Goal: Task Accomplishment & Management: Manage account settings

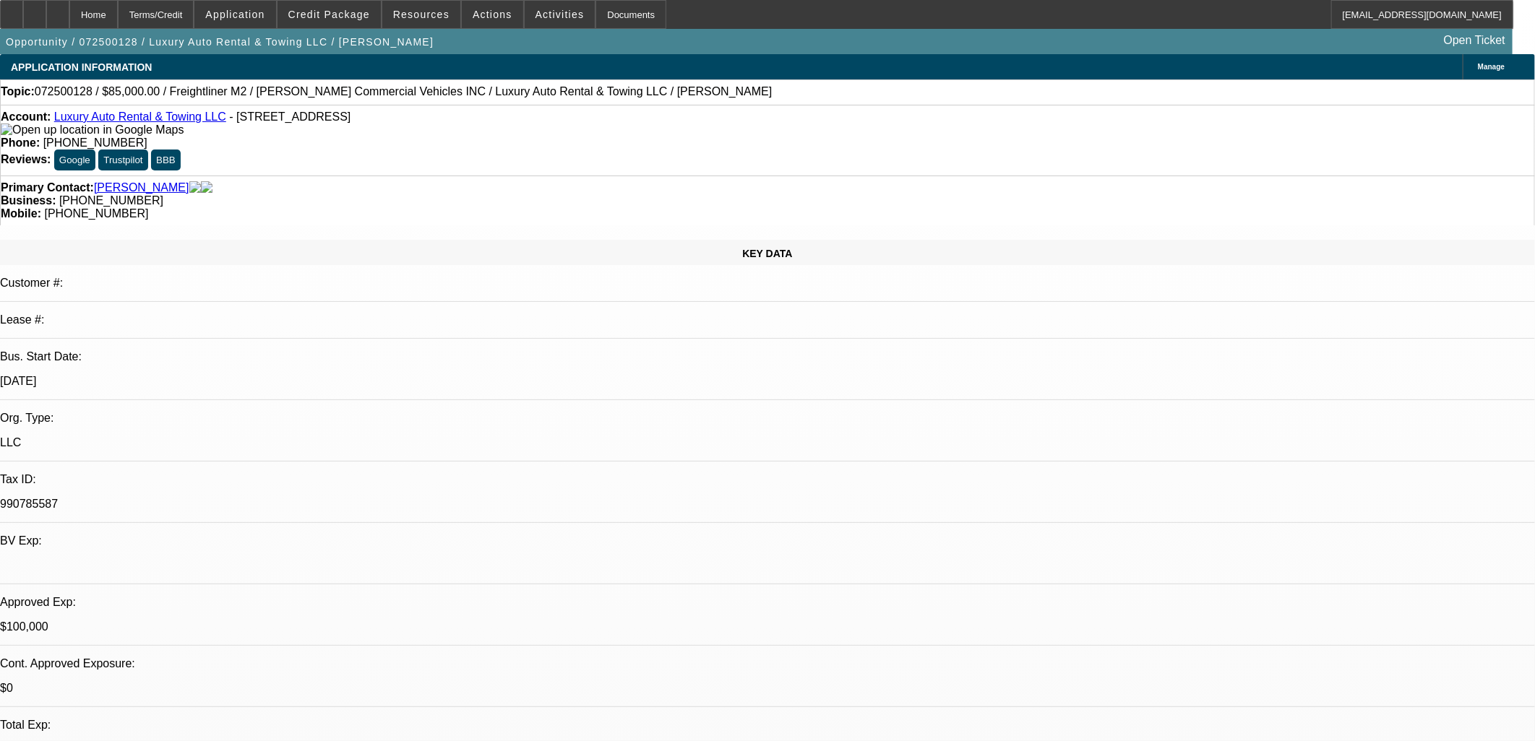
select select "0"
select select "2"
select select "0"
select select "2"
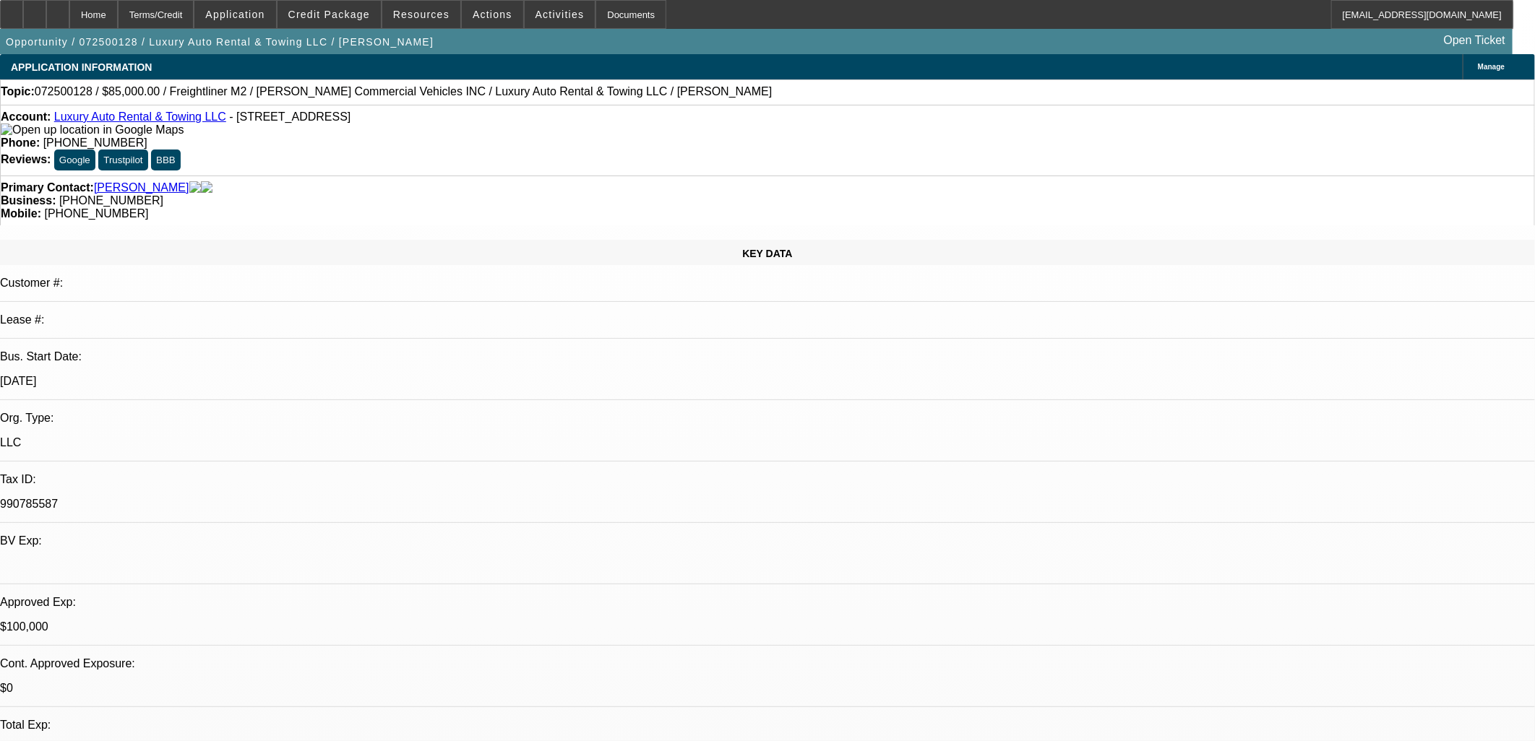
select select "0"
select select "2"
select select "0"
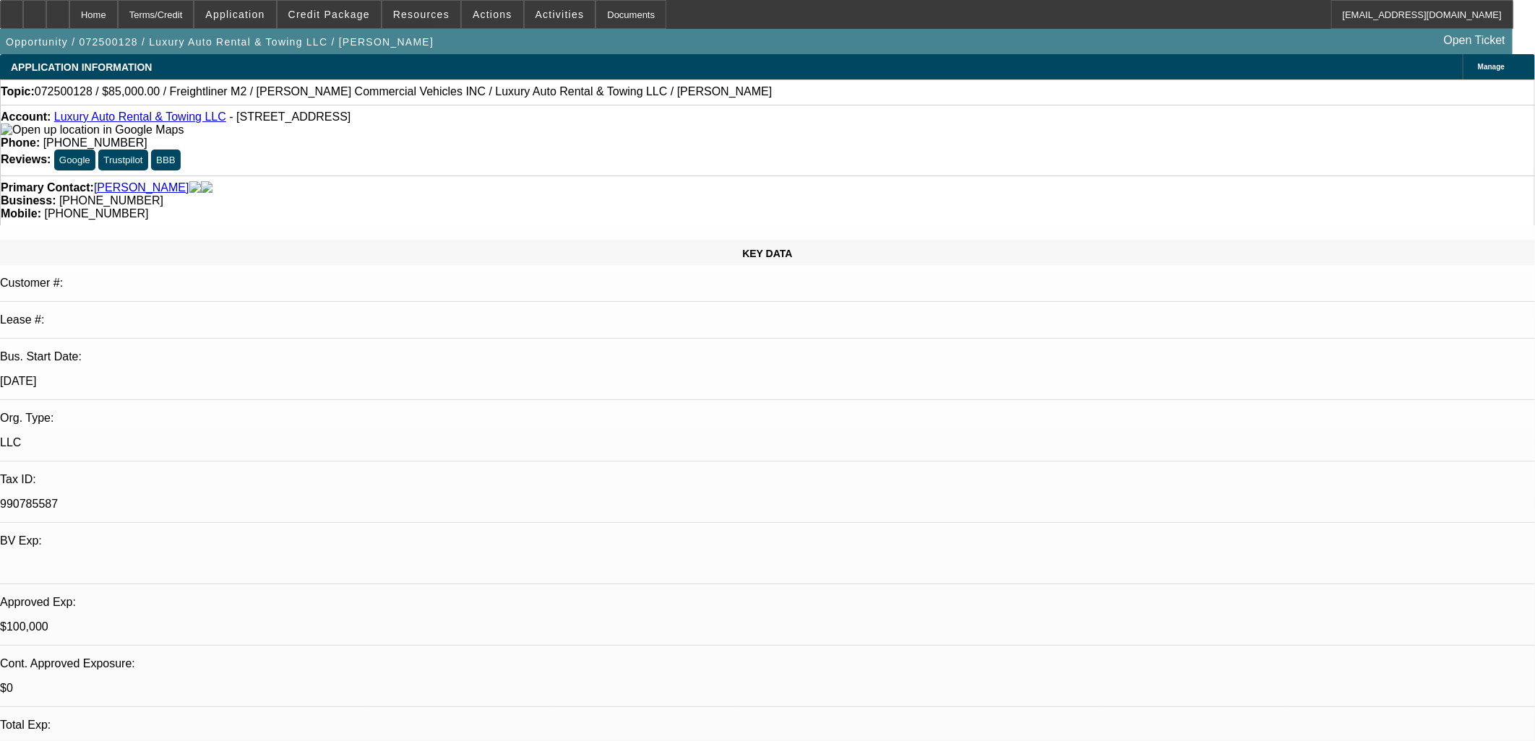
select select "2"
select select "0"
select select "1"
select select "2"
select select "6"
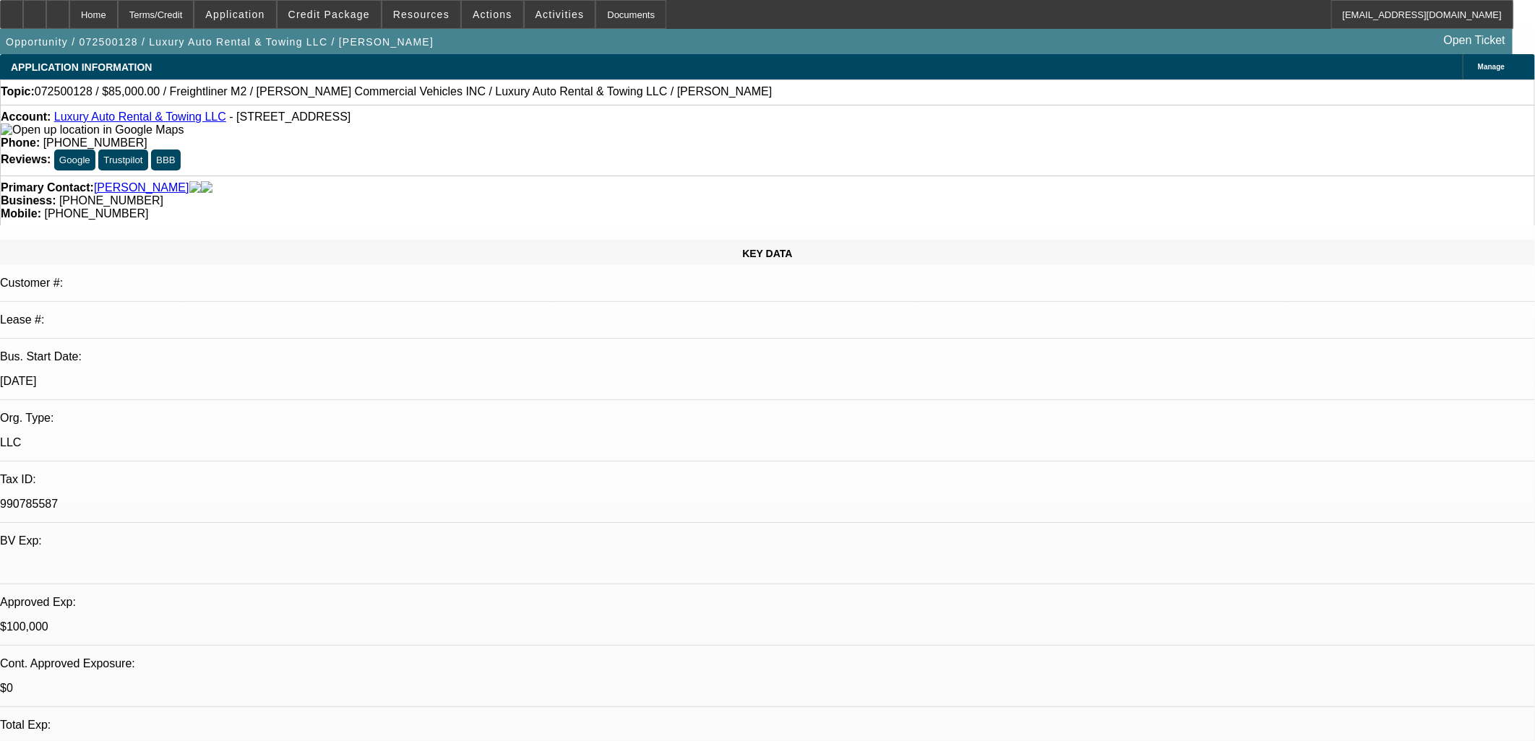
select select "1"
select select "2"
select select "6"
select select "1"
select select "2"
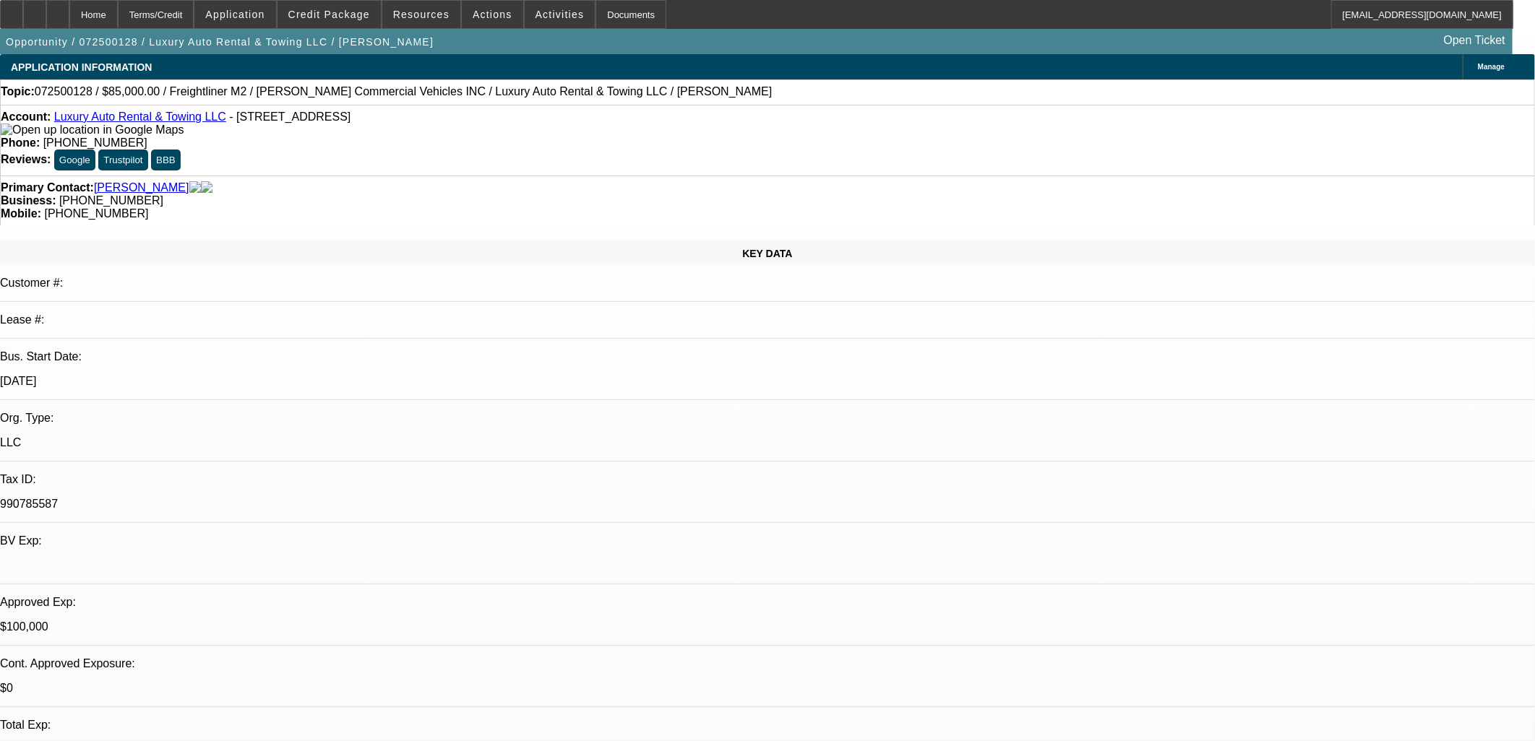
select select "6"
select select "1"
select select "2"
select select "6"
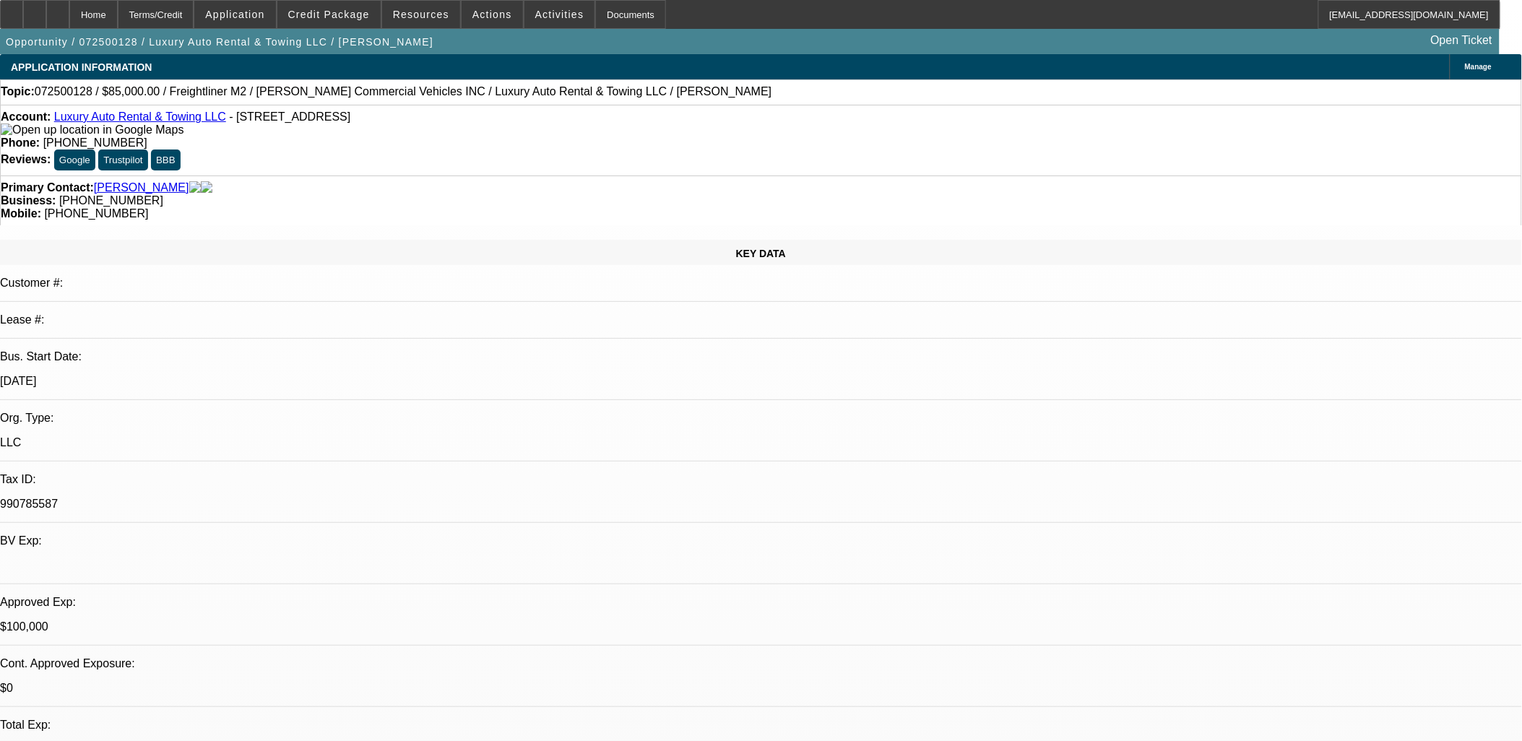
scroll to position [579, 0]
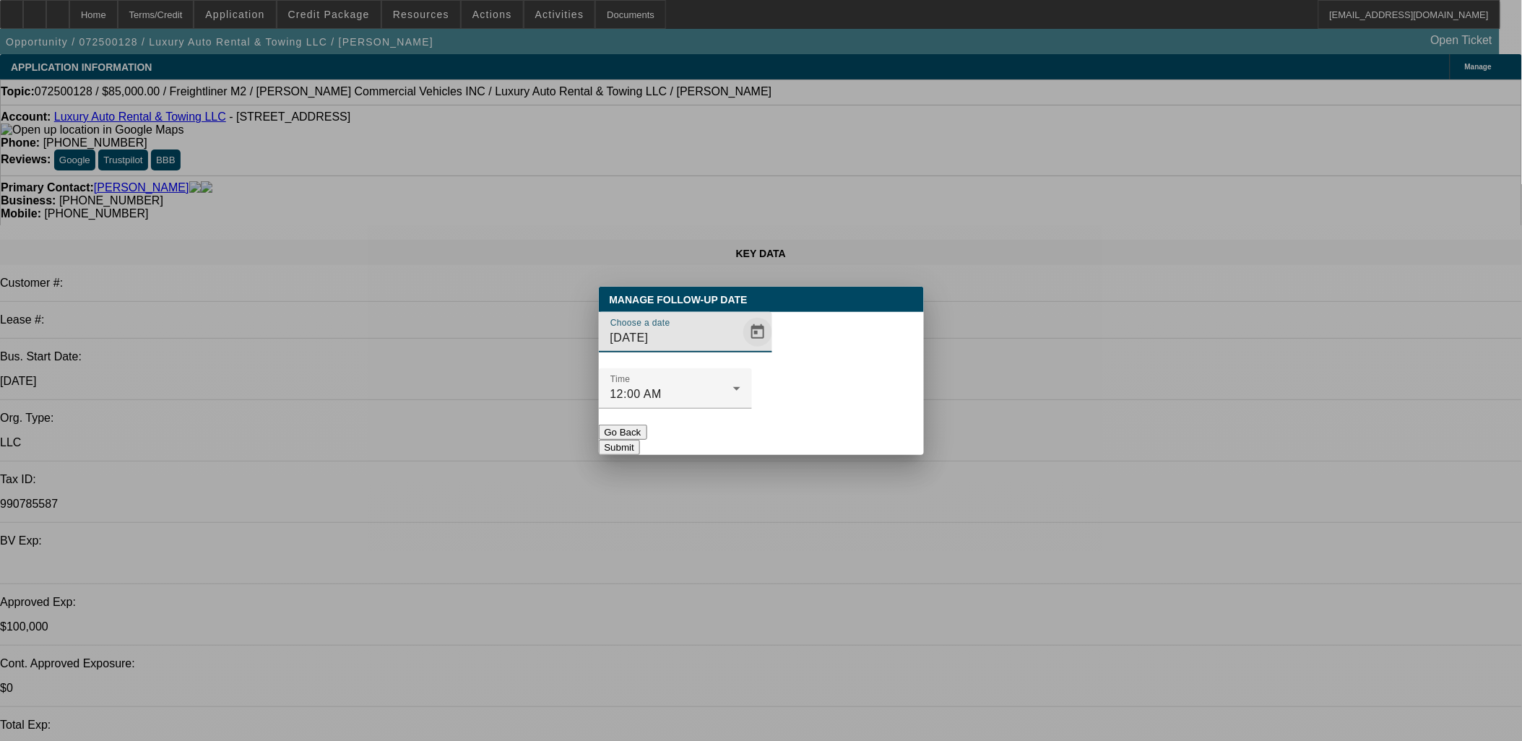
drag, startPoint x: 746, startPoint y: 356, endPoint x: 740, endPoint y: 363, distance: 8.7
click at [741, 350] on span "Open calendar" at bounding box center [758, 332] width 35 height 35
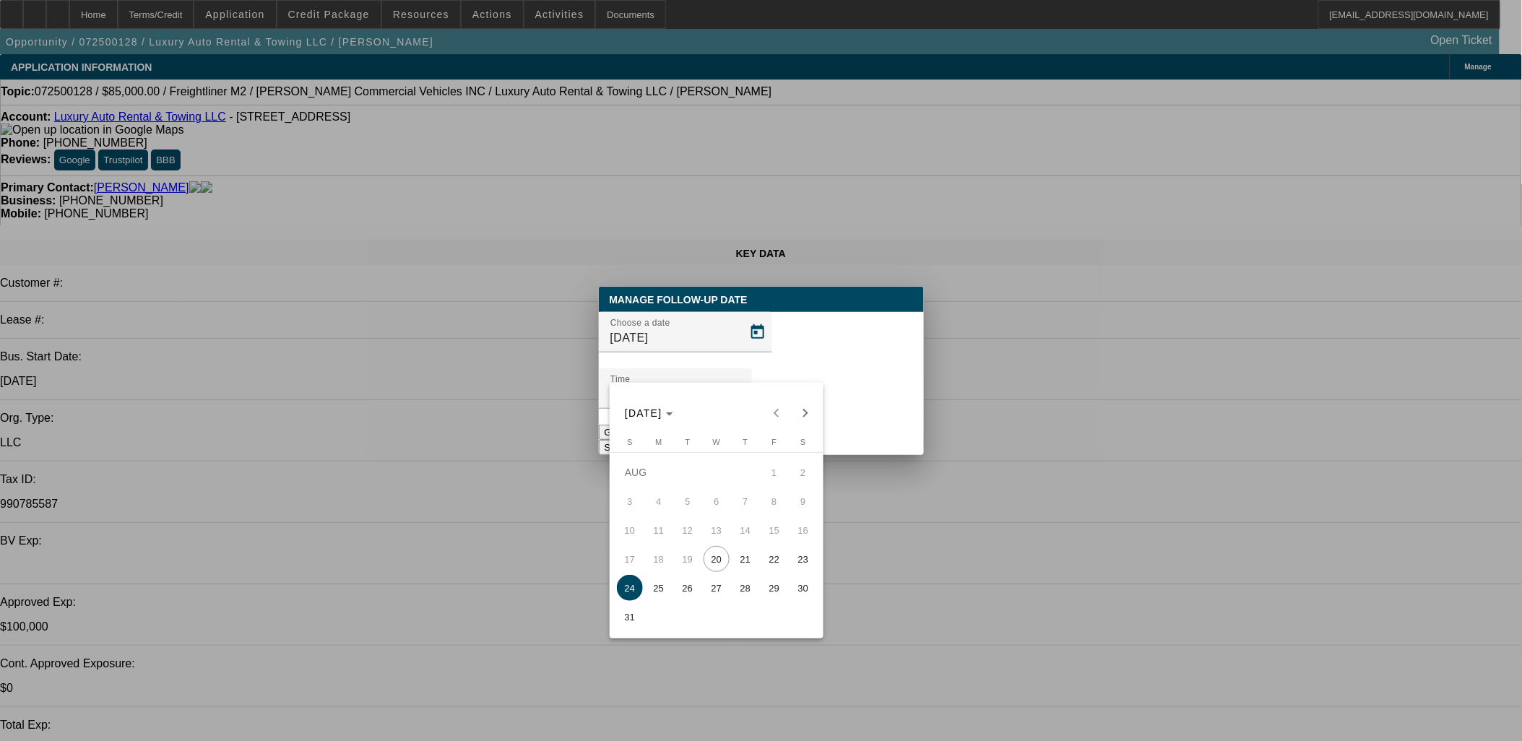
drag, startPoint x: 652, startPoint y: 592, endPoint x: 704, endPoint y: 554, distance: 64.6
click at [654, 595] on span "25" at bounding box center [659, 588] width 26 height 26
type input "8/25/2025"
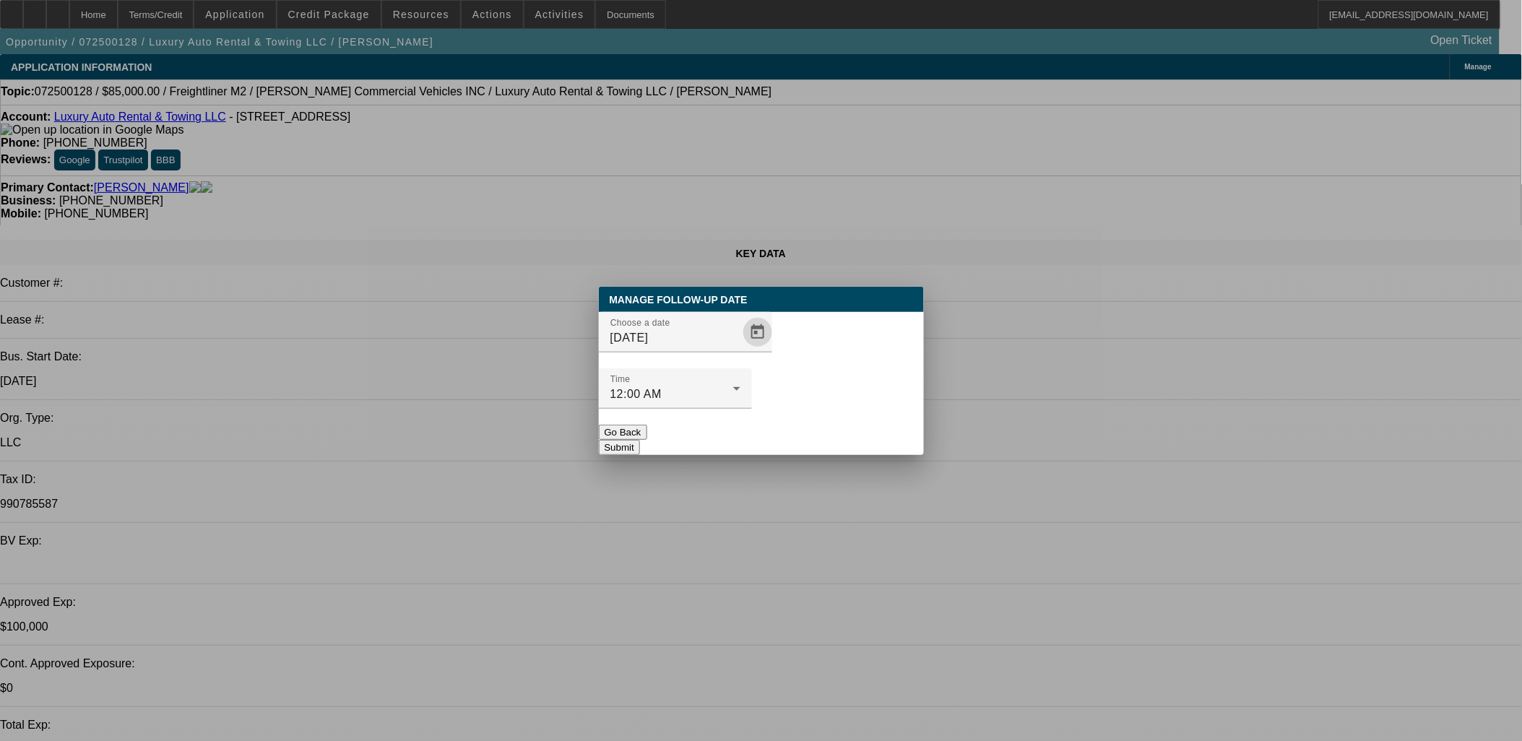
click at [640, 440] on button "Submit" at bounding box center [619, 447] width 41 height 15
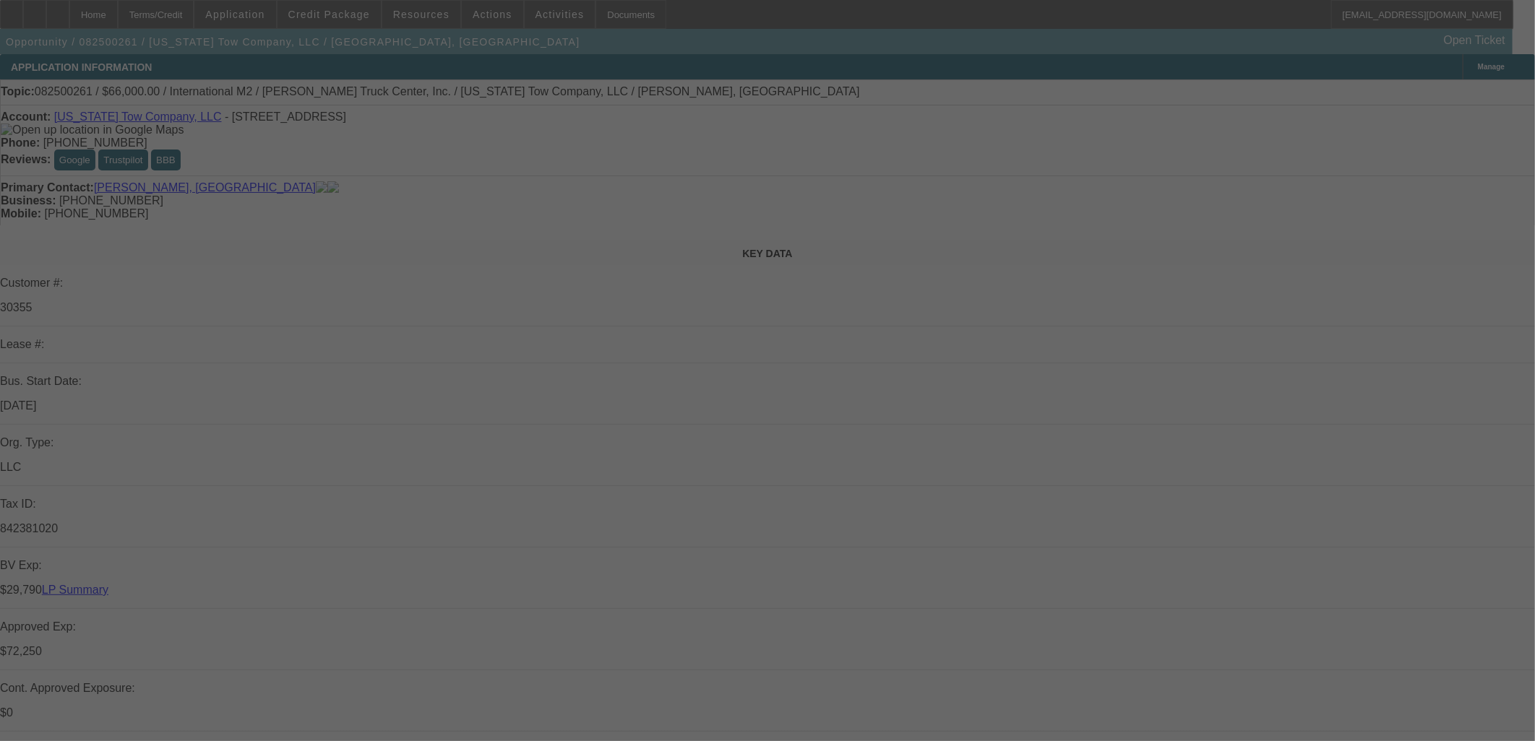
select select "0"
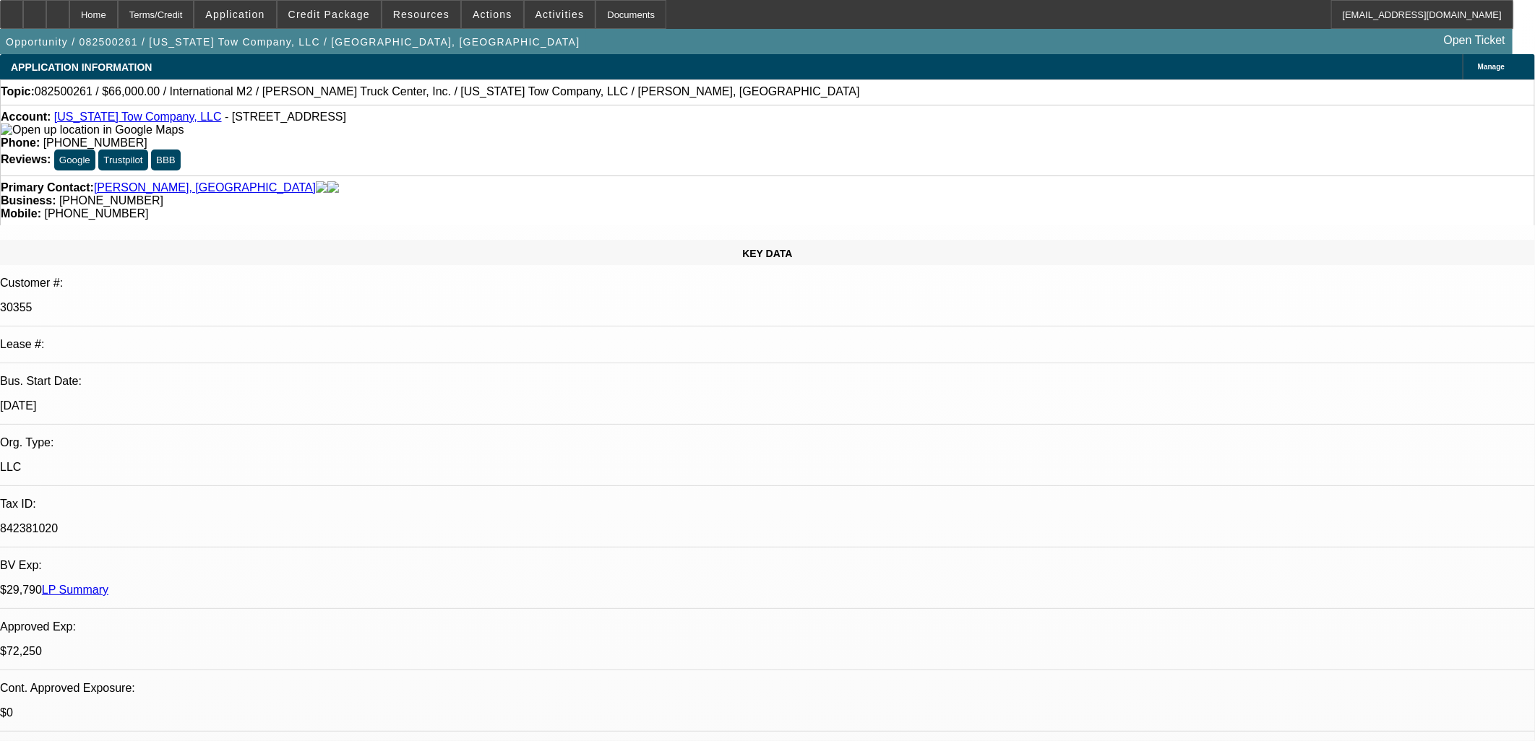
select select "2"
select select "0"
select select "6"
select select "0"
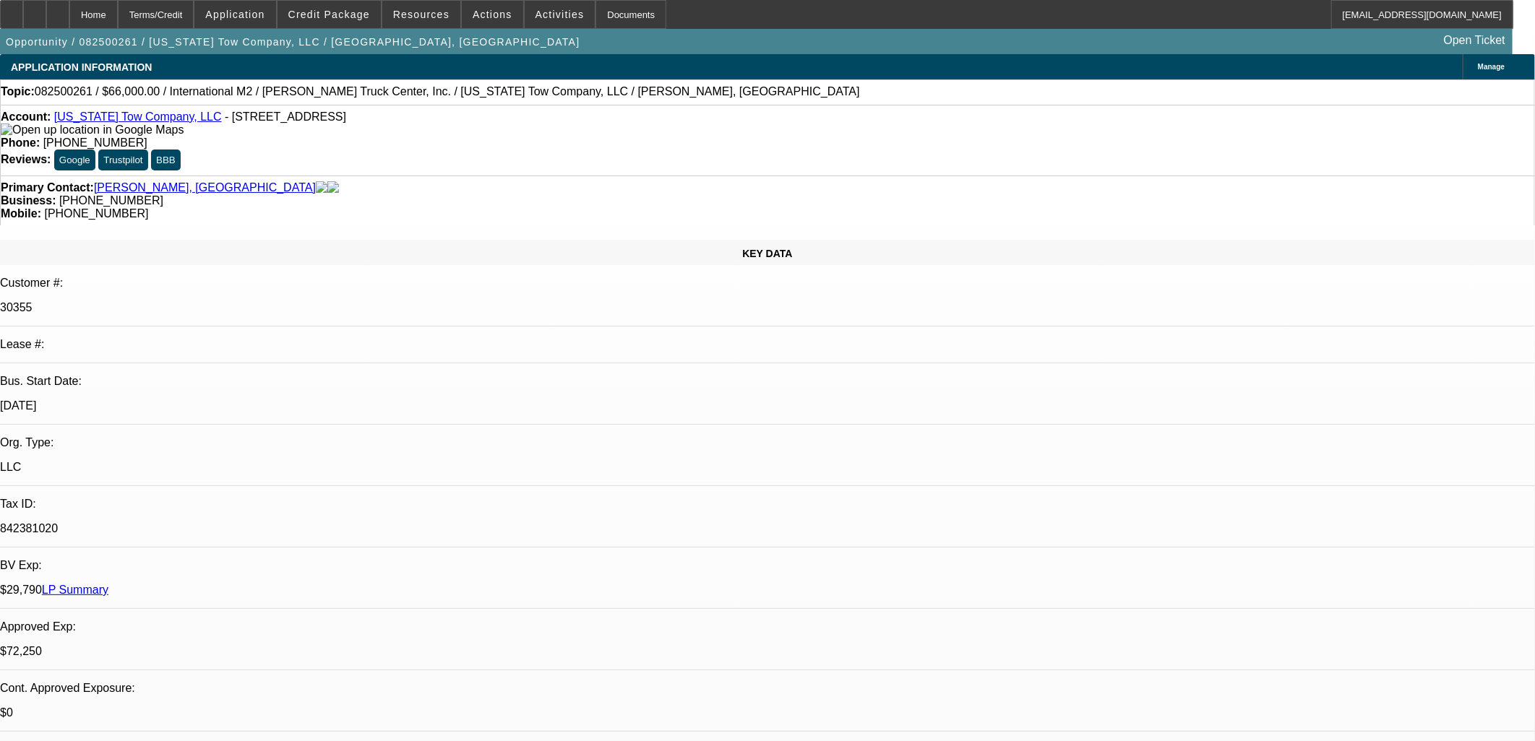
select select "2"
select select "0"
select select "6"
select select "0"
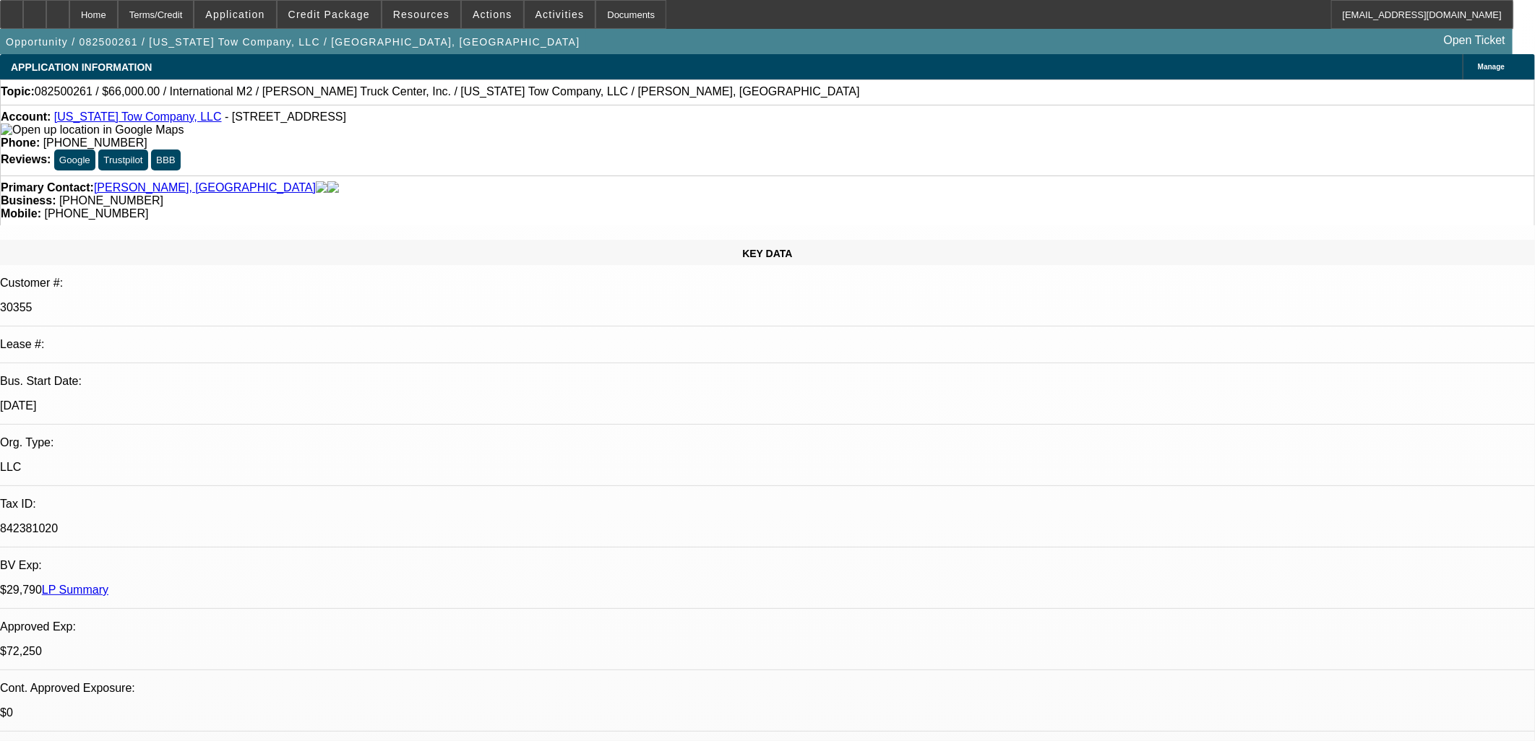
select select "2"
select select "0"
select select "6"
select select "0"
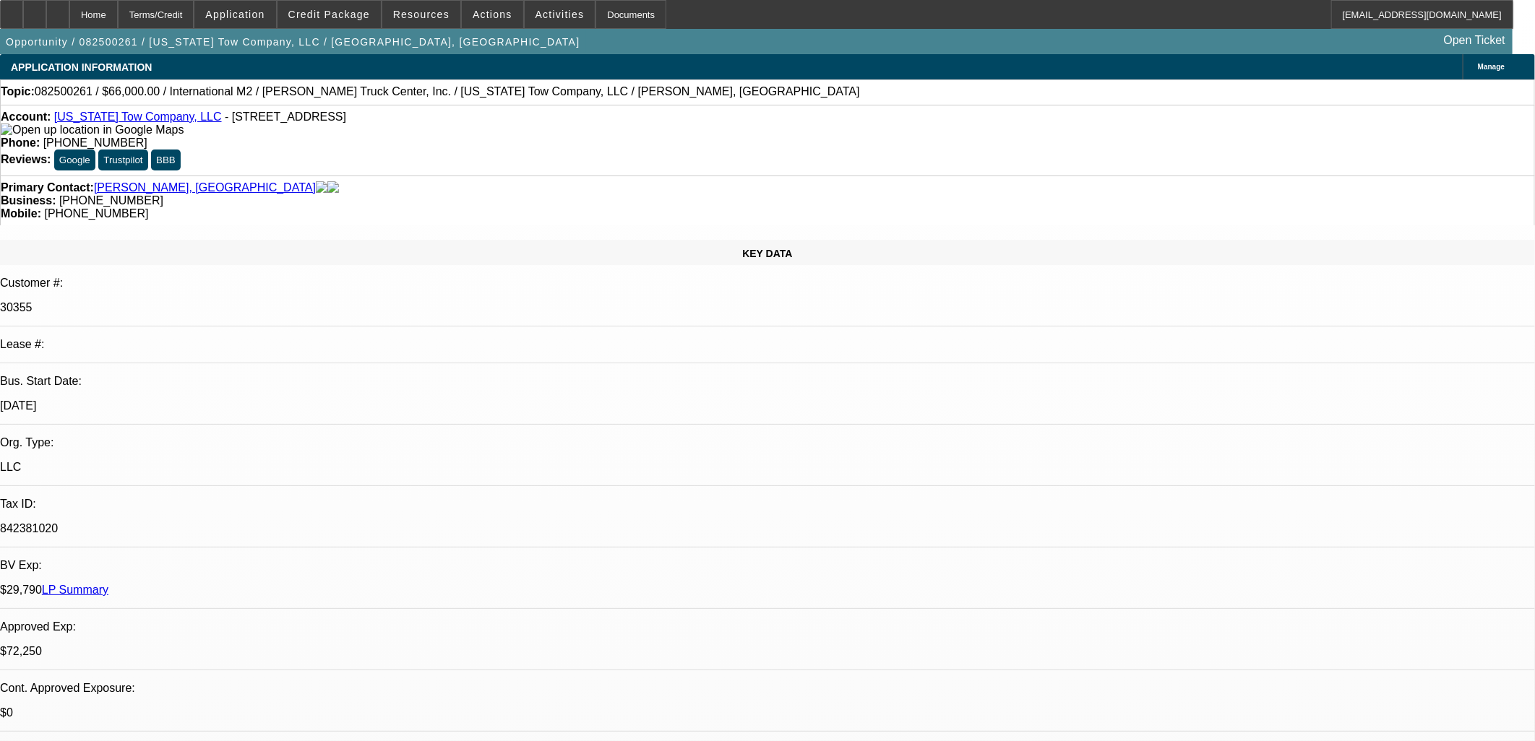
select select "2"
select select "0"
select select "6"
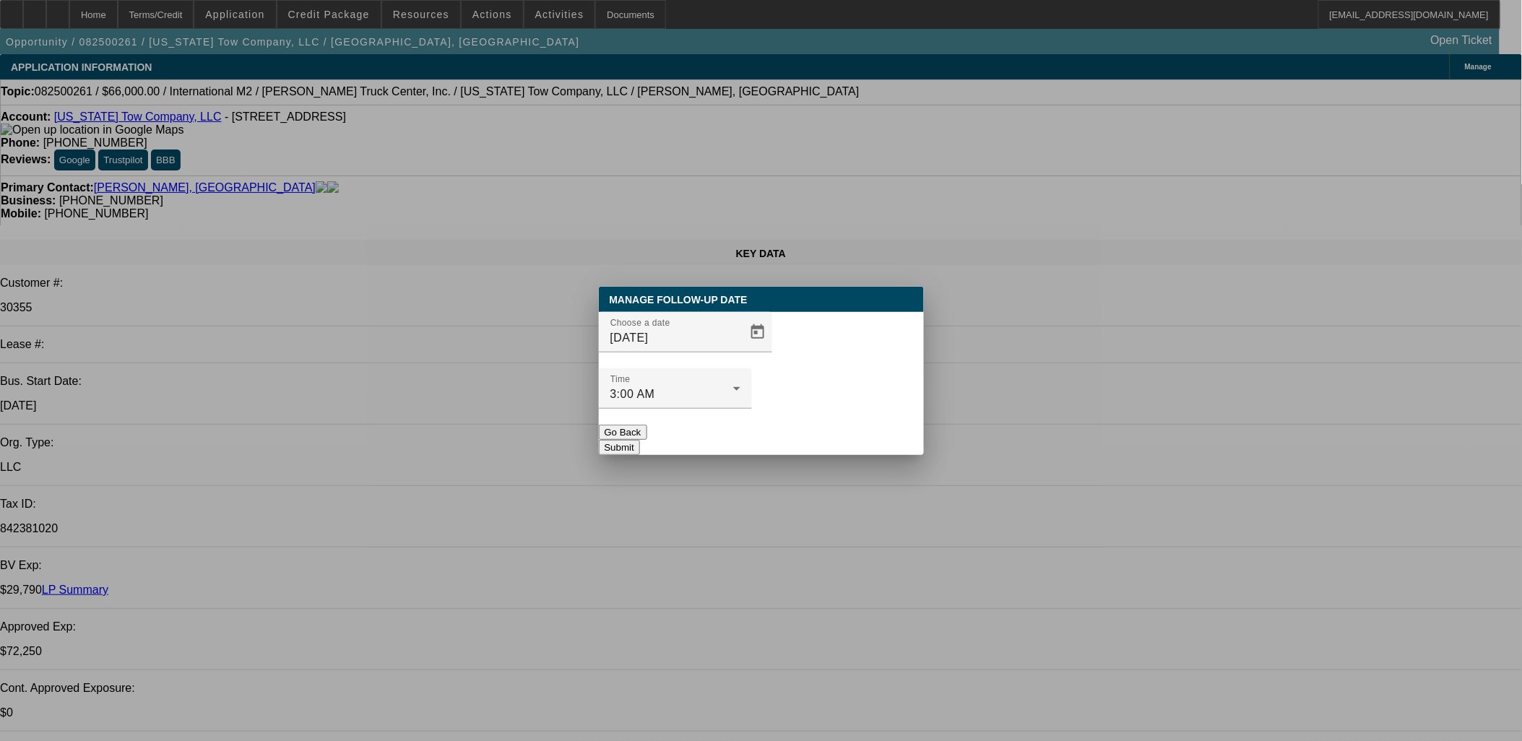
click at [751, 362] on div "Choose a date 8/24/2025" at bounding box center [761, 340] width 325 height 56
click at [745, 350] on span "Open calendar" at bounding box center [758, 332] width 35 height 35
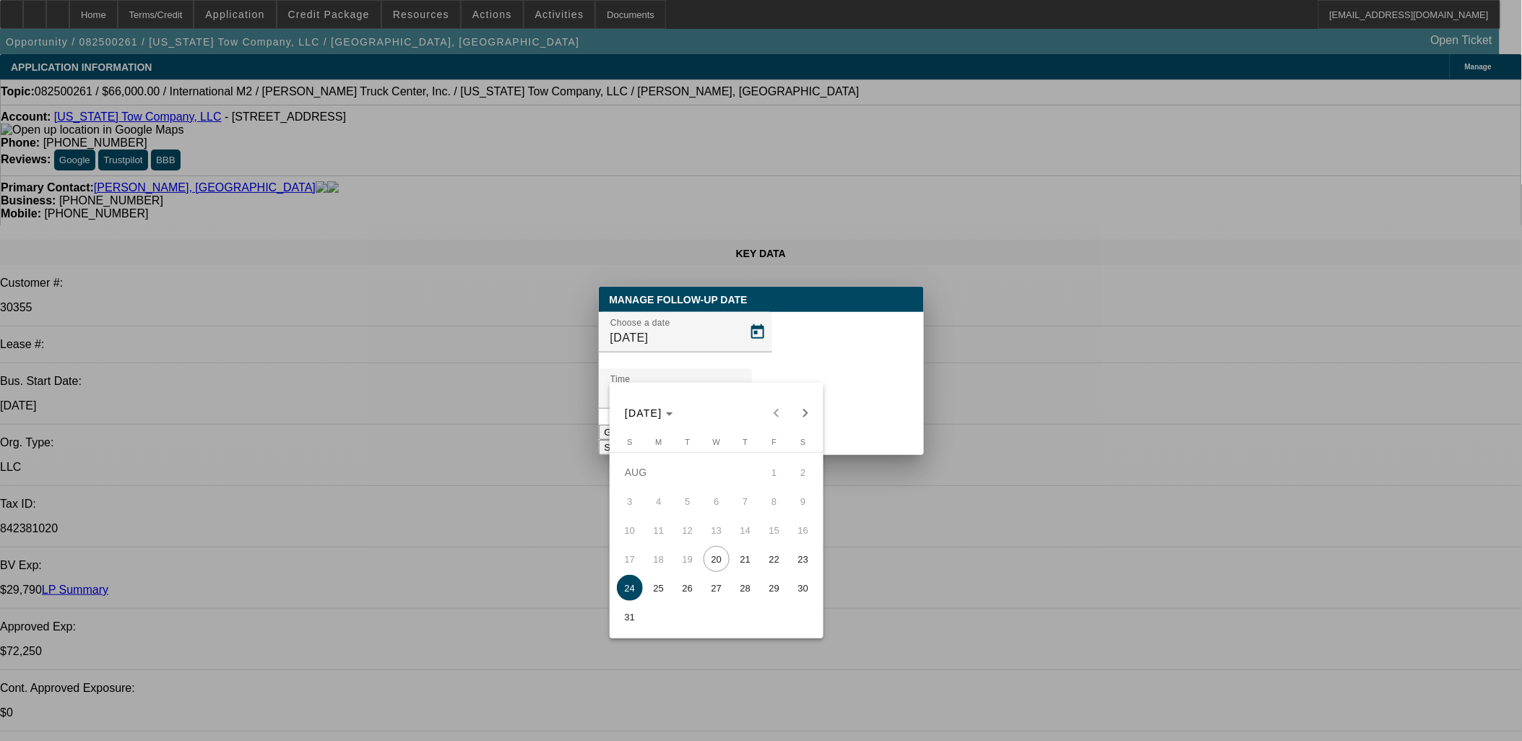
click at [663, 572] on span "18" at bounding box center [659, 559] width 26 height 26
click at [662, 581] on span "25" at bounding box center [659, 588] width 26 height 26
type input "8/25/2025"
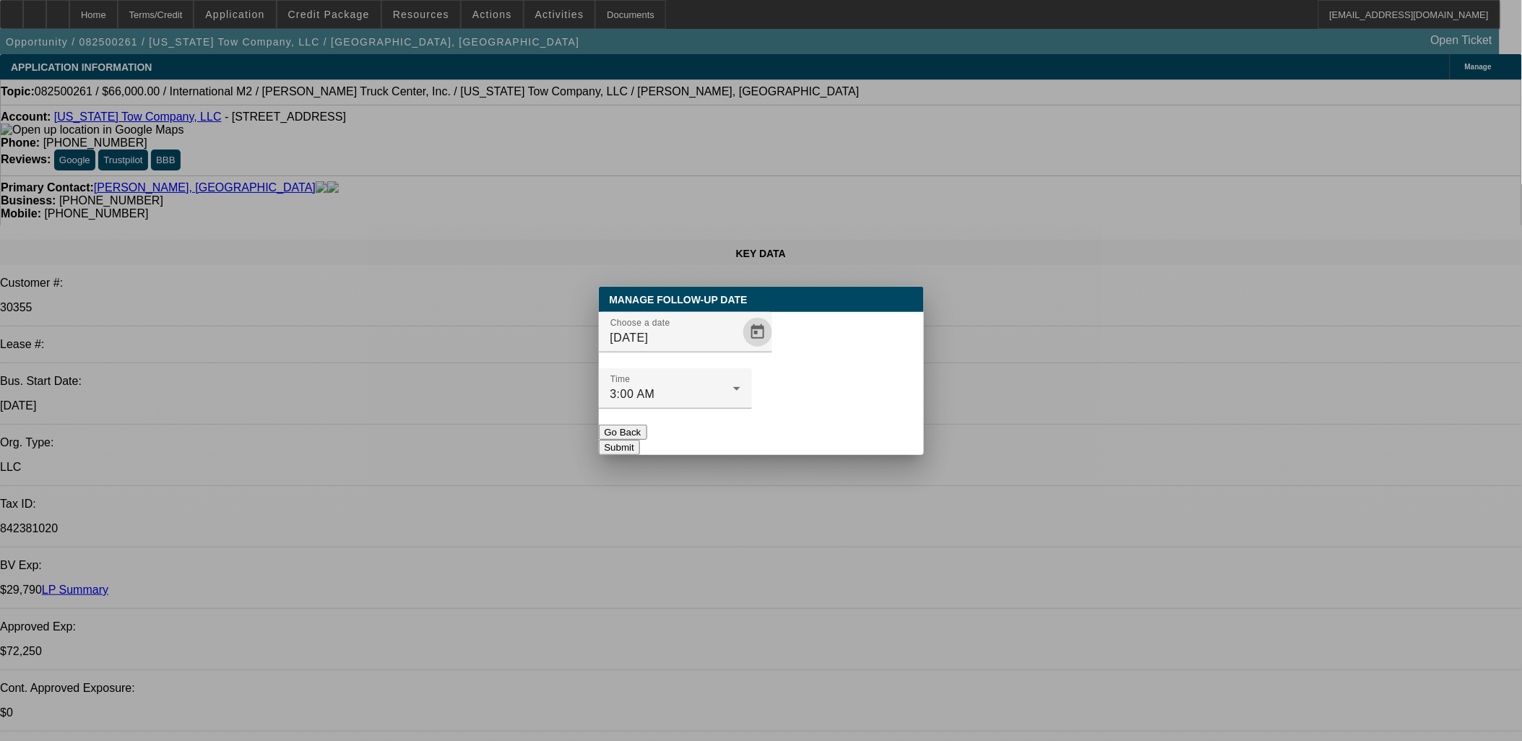
click at [640, 440] on button "Submit" at bounding box center [619, 447] width 41 height 15
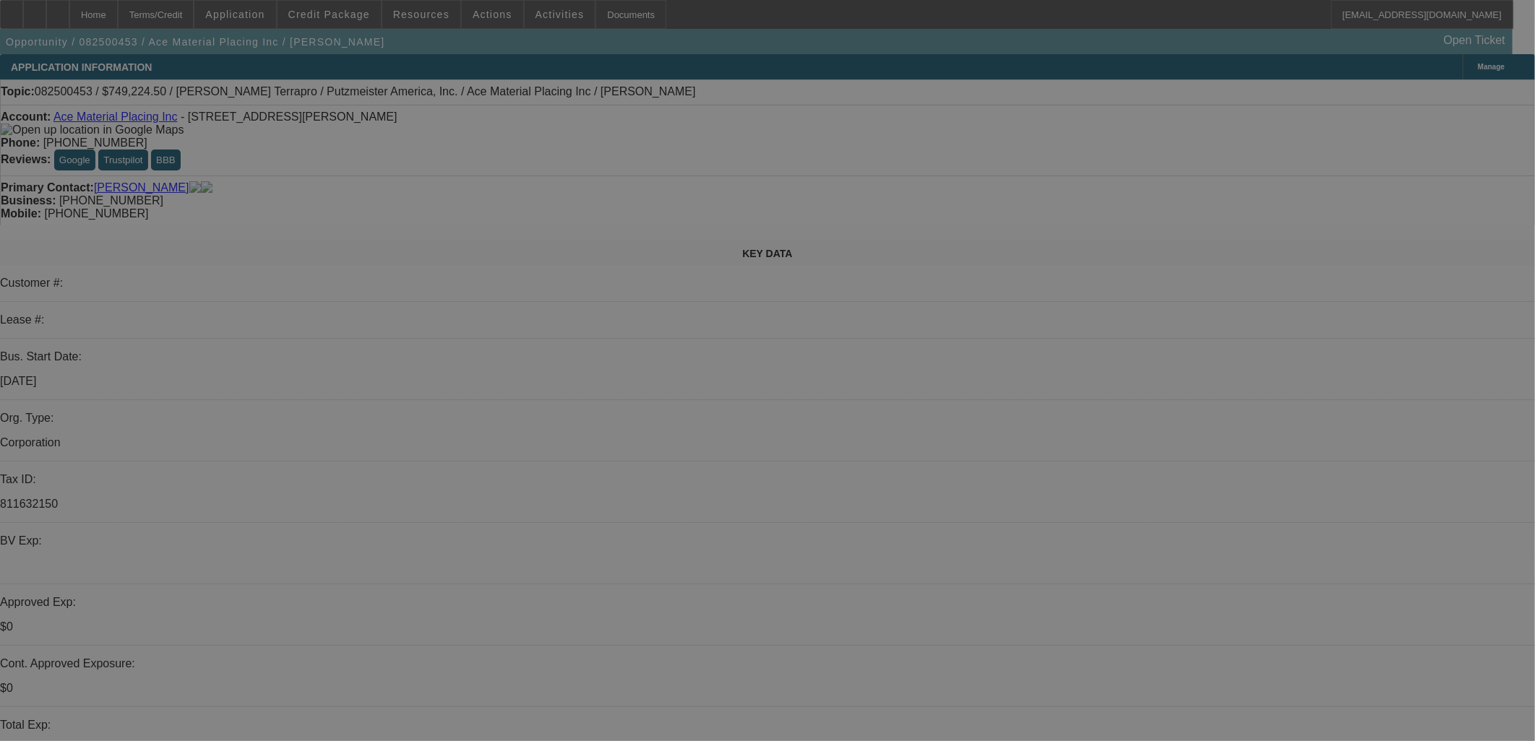
select select "0"
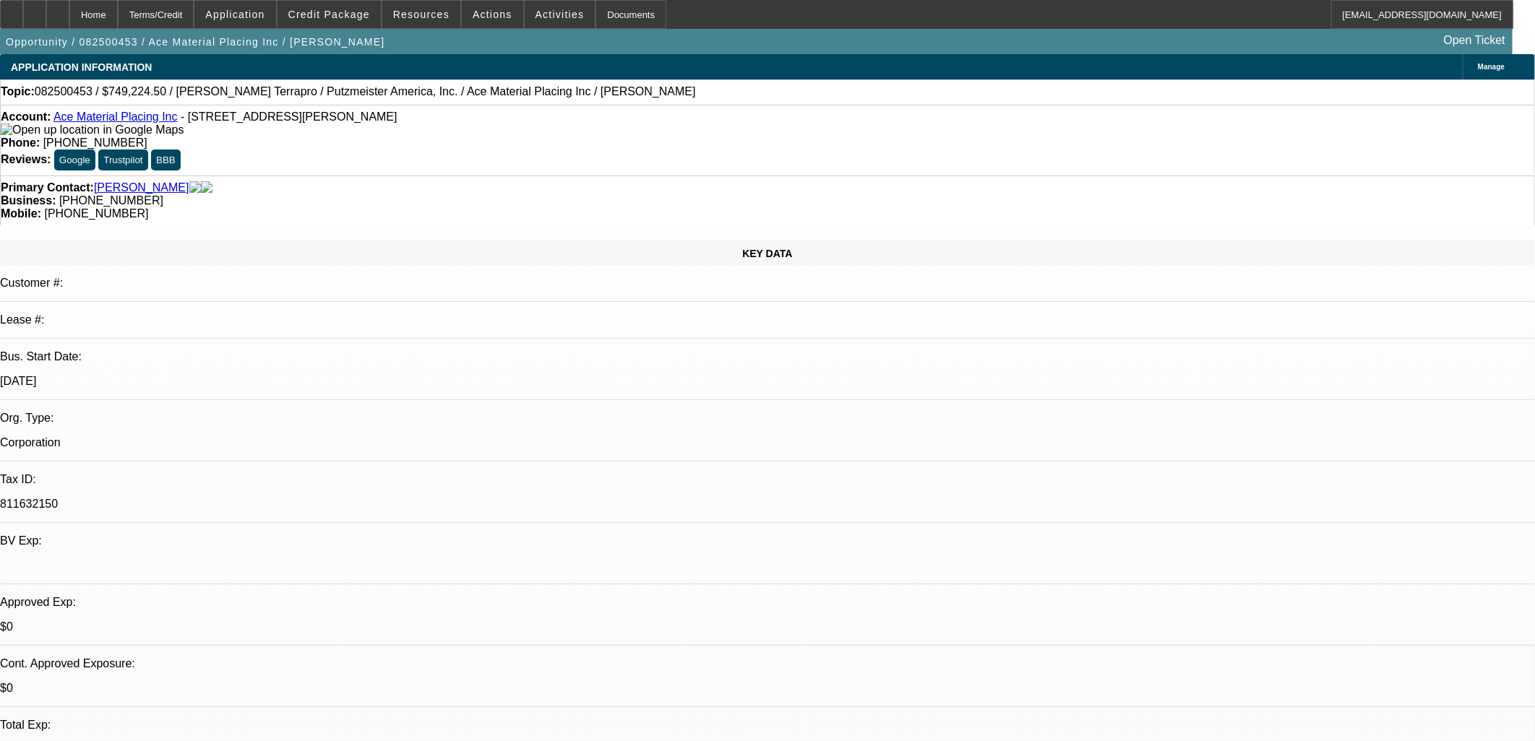
select select "0"
select select "6"
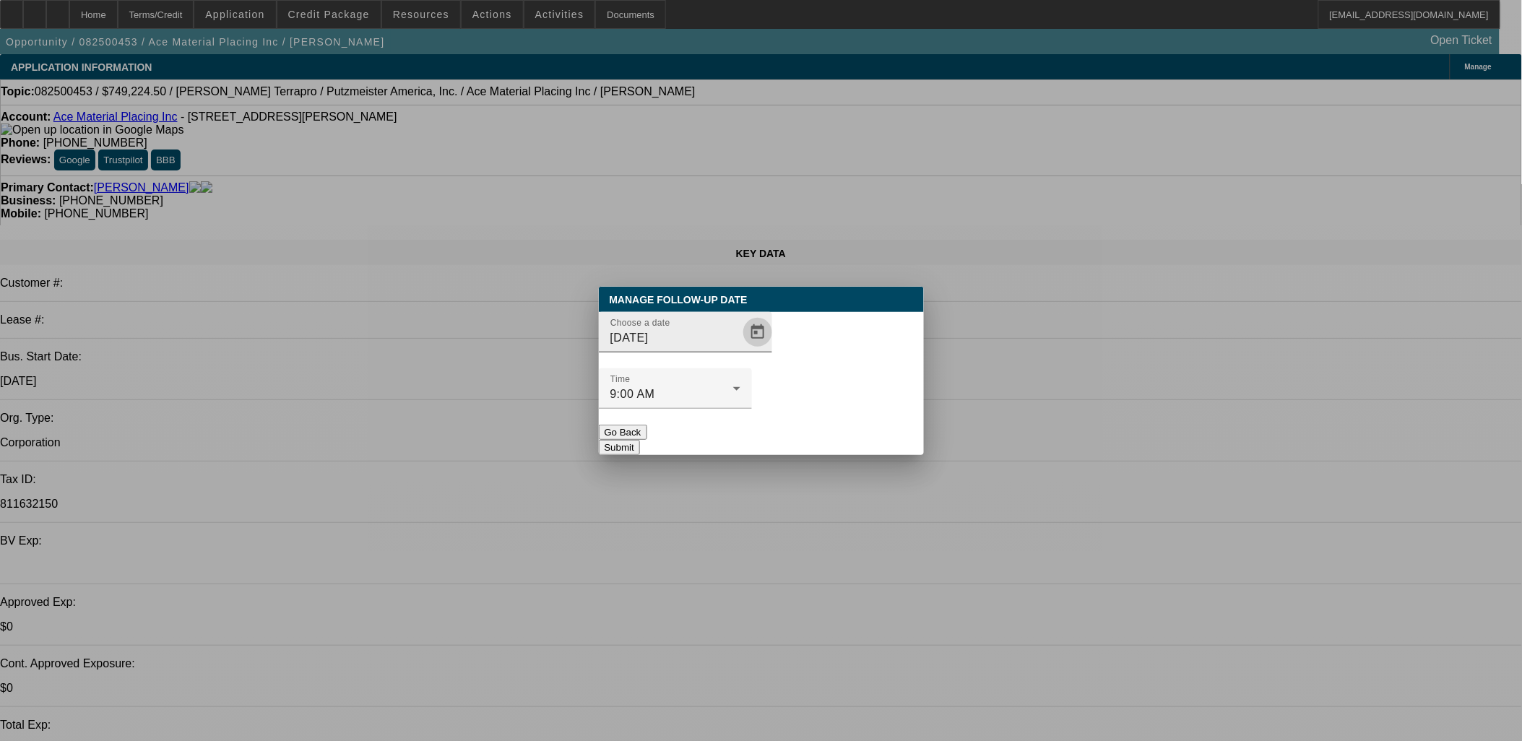
click at [741, 350] on span "Open calendar" at bounding box center [758, 332] width 35 height 35
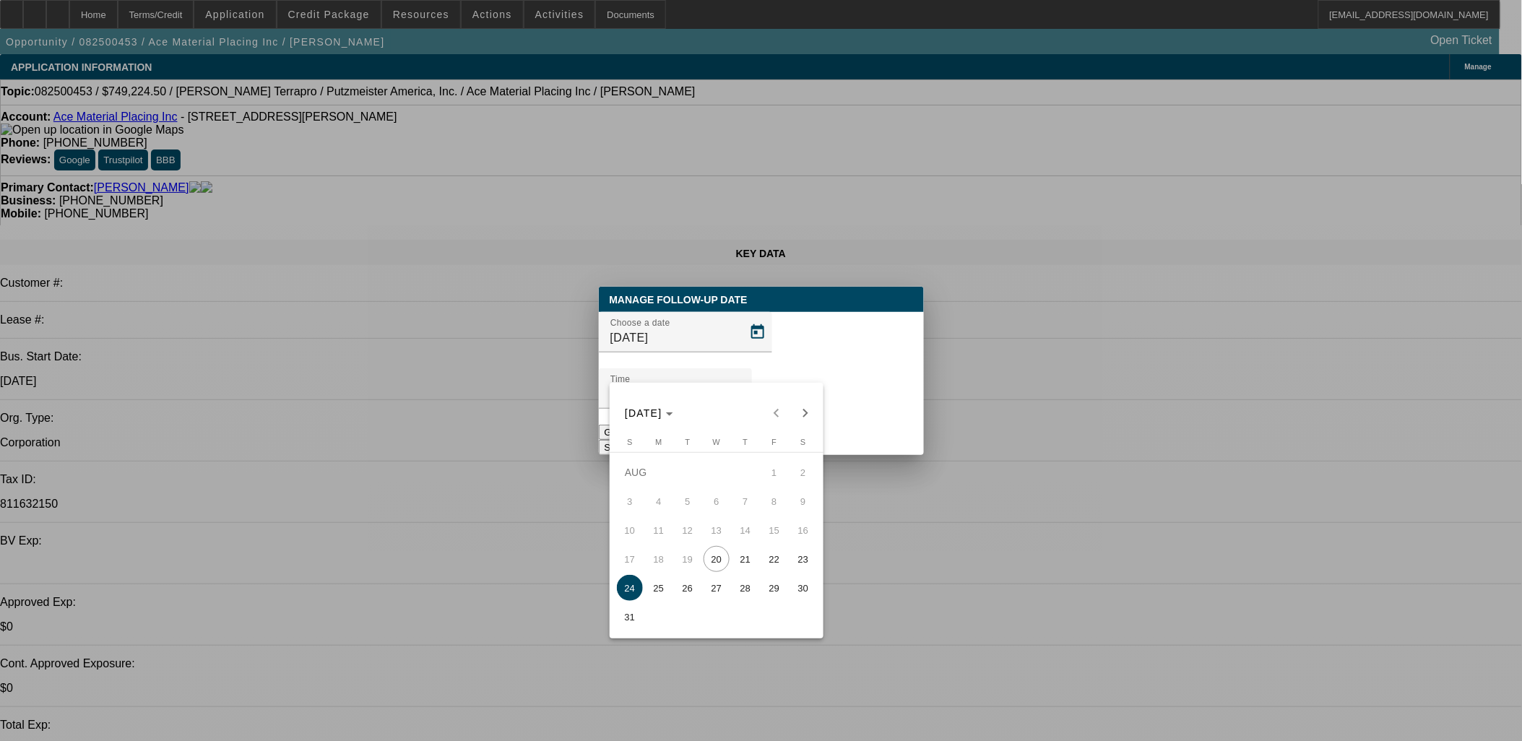
click at [668, 590] on span "25" at bounding box center [659, 588] width 26 height 26
type input "[DATE]"
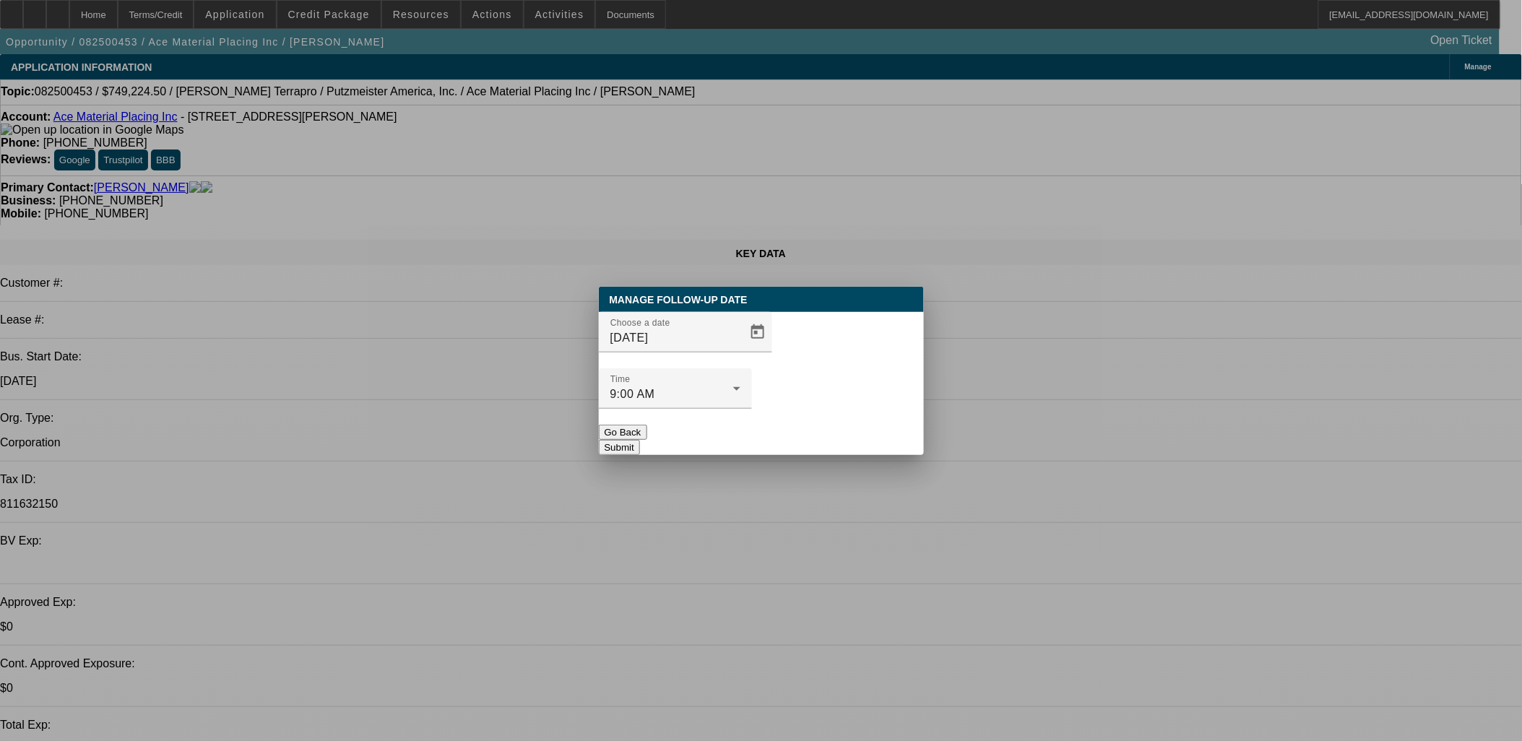
click at [640, 440] on button "Submit" at bounding box center [619, 447] width 41 height 15
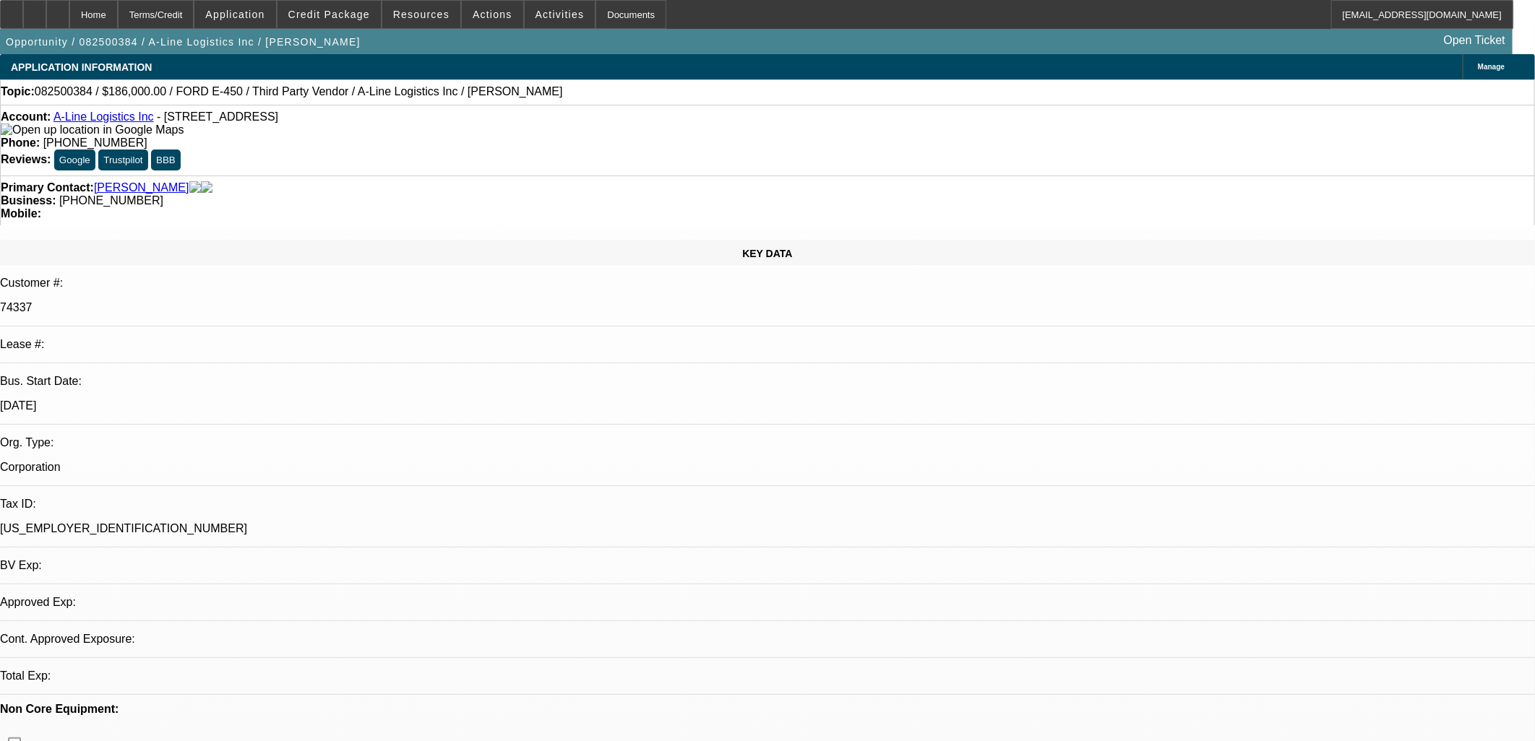
select select "0"
select select "0.1"
select select "0"
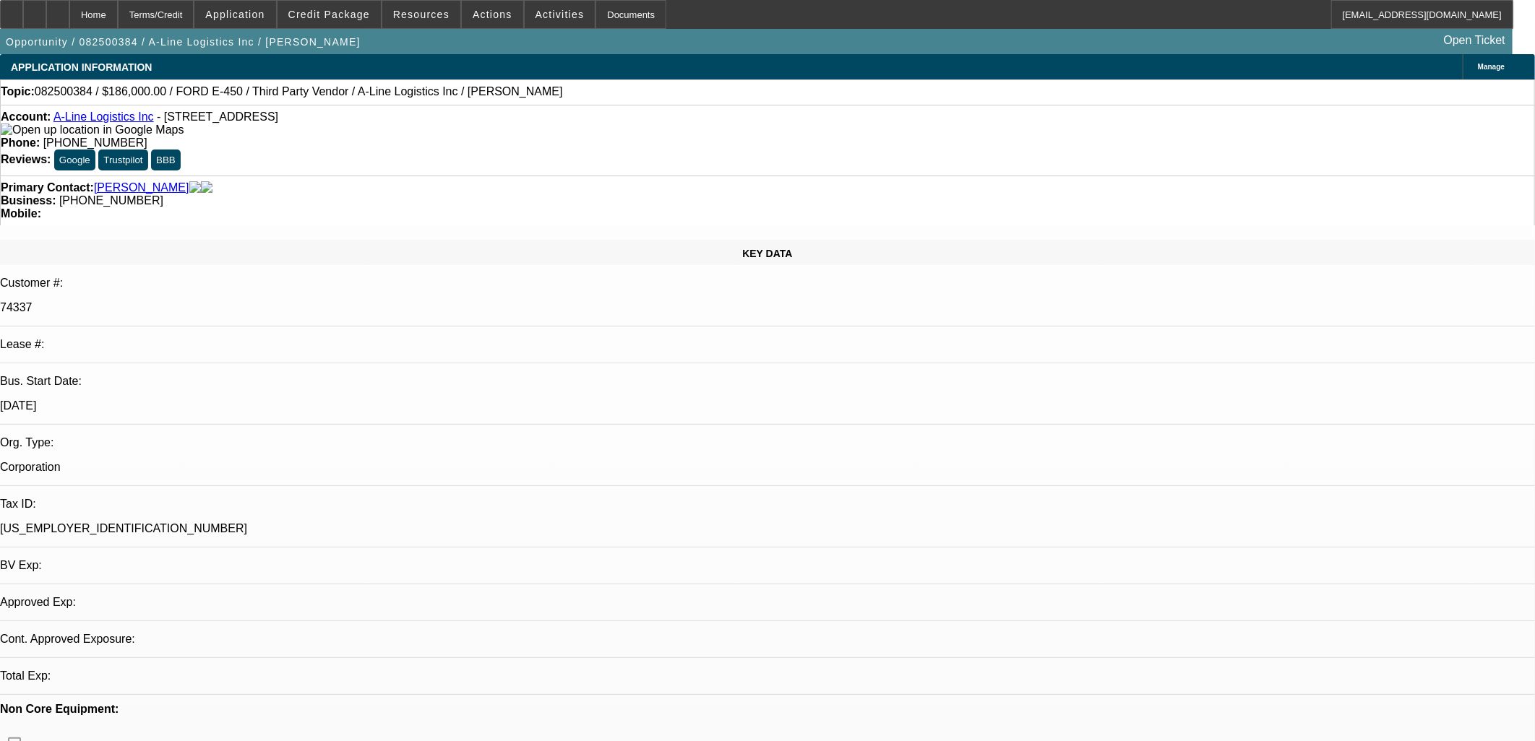
select select "0.1"
select select "1"
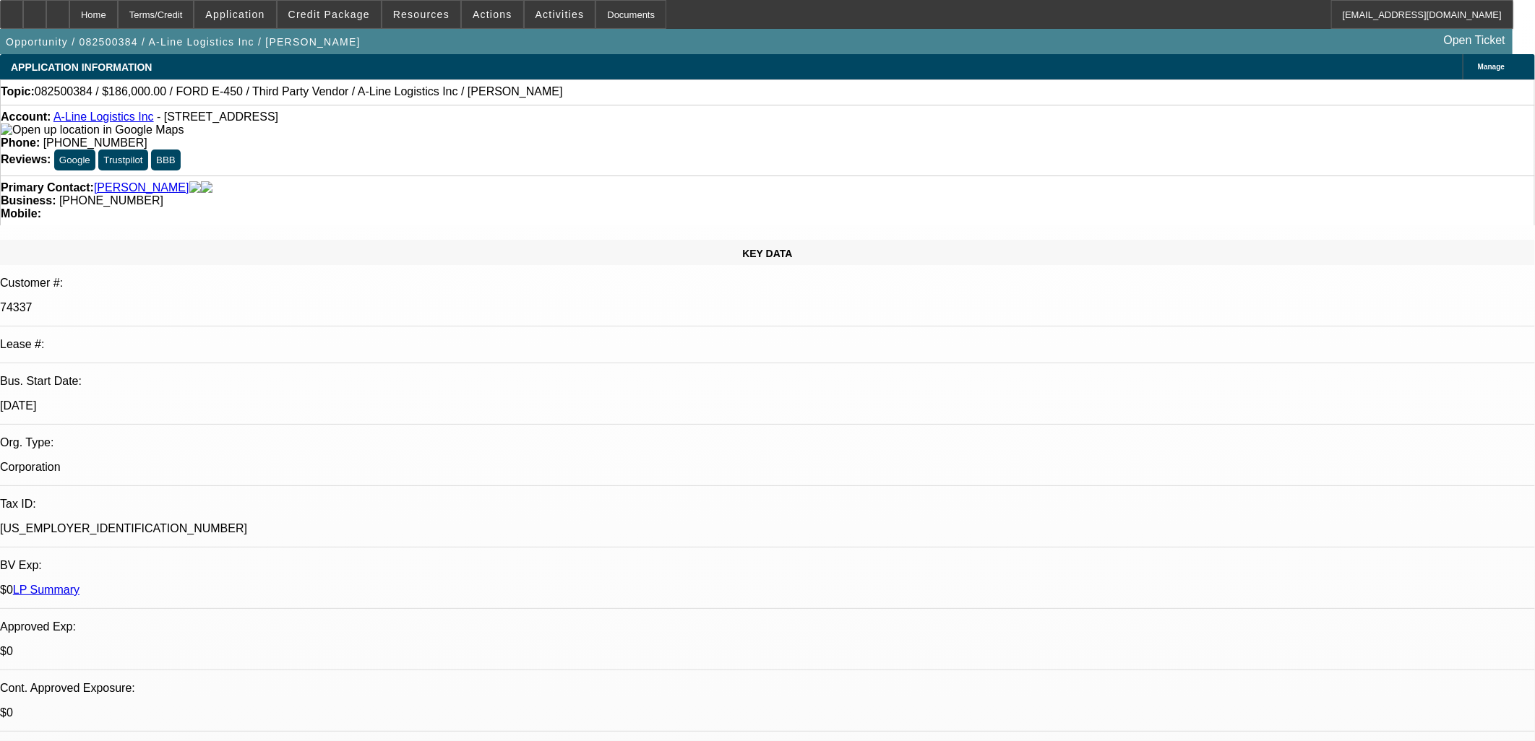
select select "4"
select select "0"
select select "0.1"
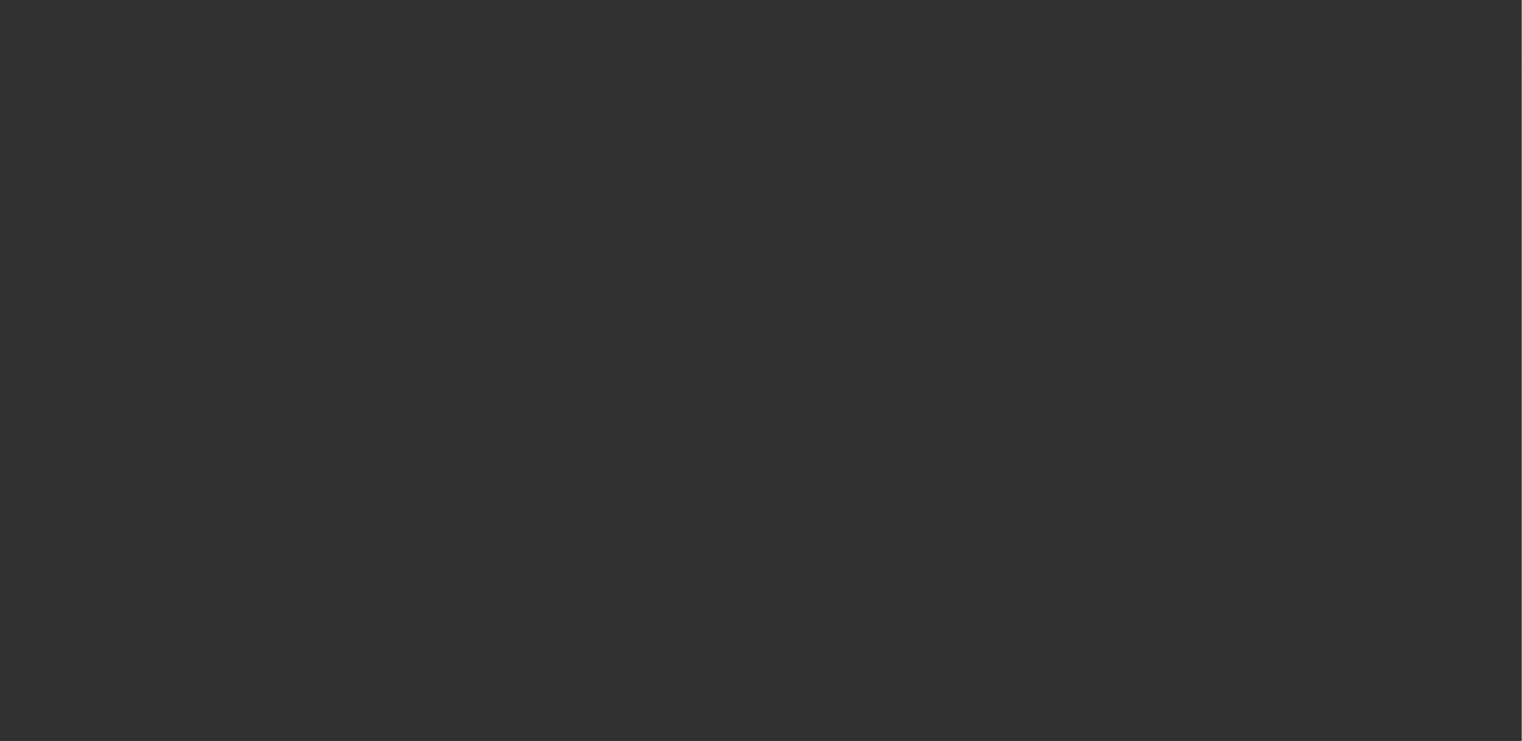
select select "1"
select select "4"
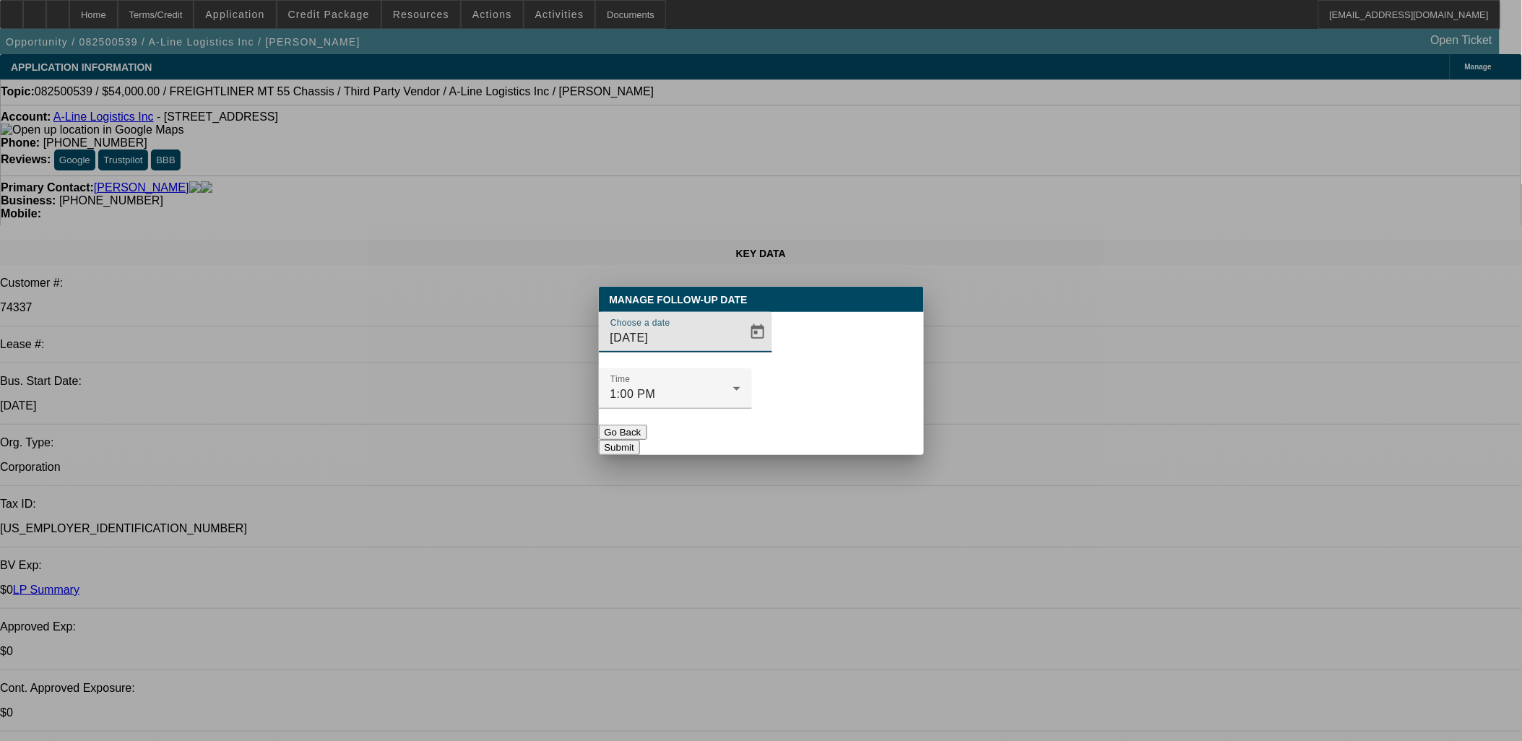
click at [647, 425] on button "Go Back" at bounding box center [623, 432] width 48 height 15
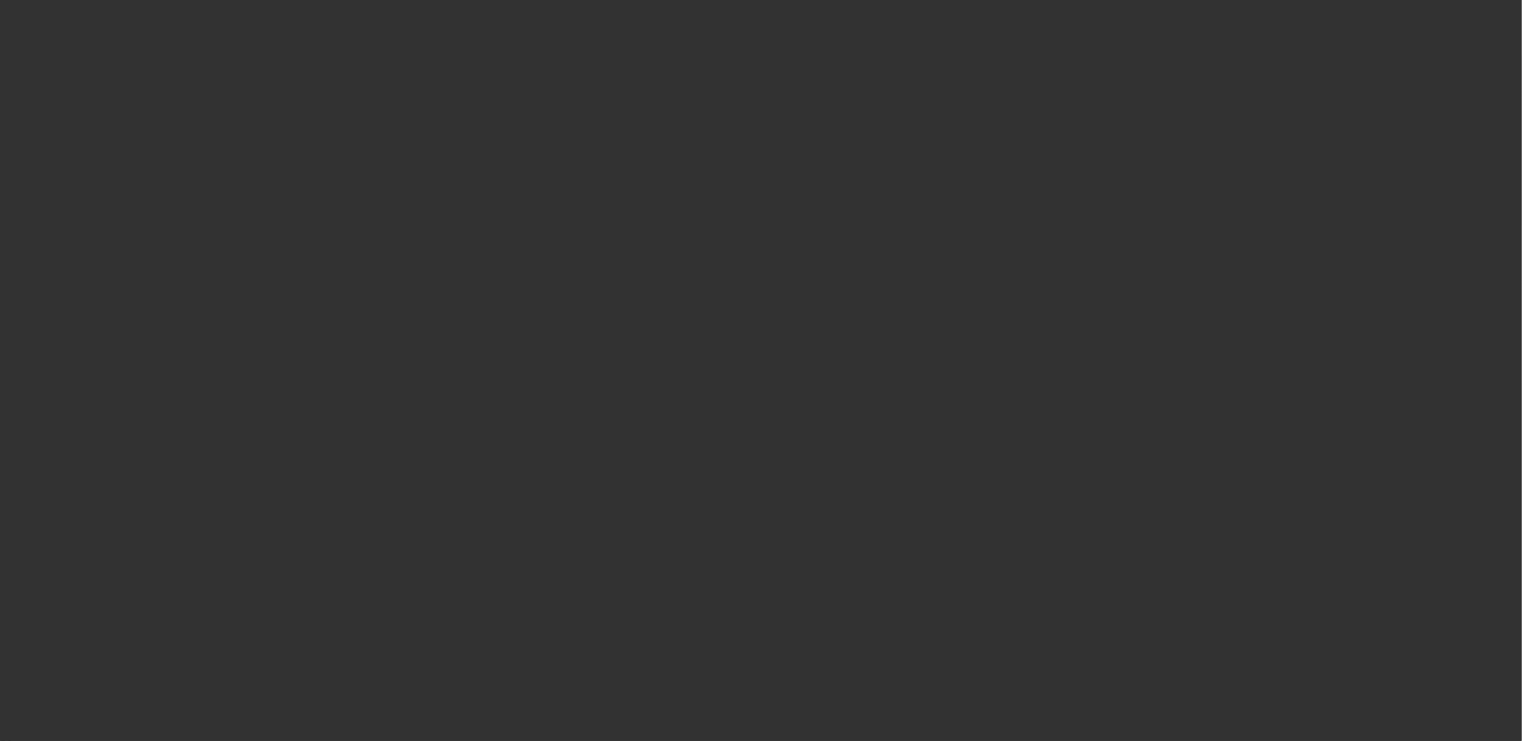
select select "0"
select select "6"
select select "0"
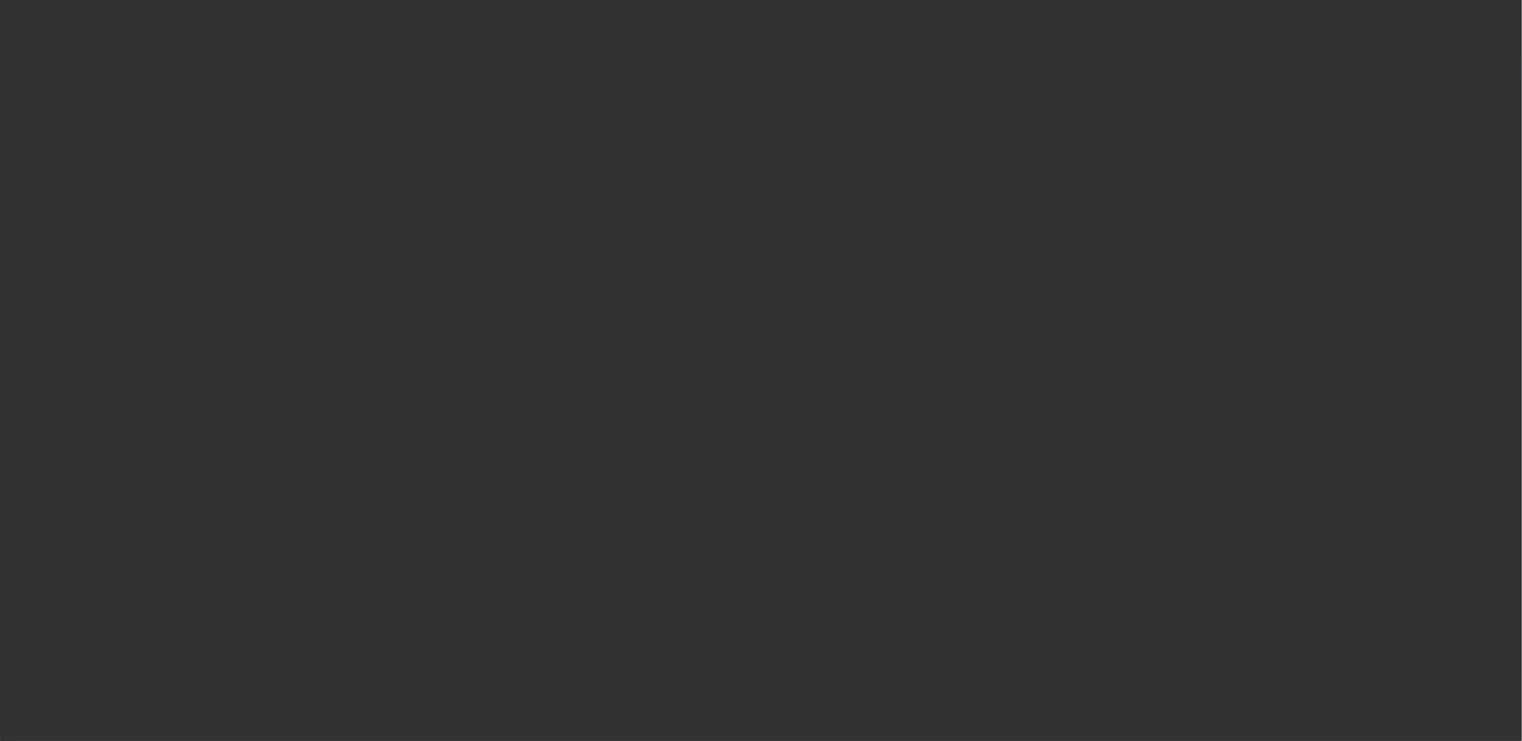
select select "0"
select select "6"
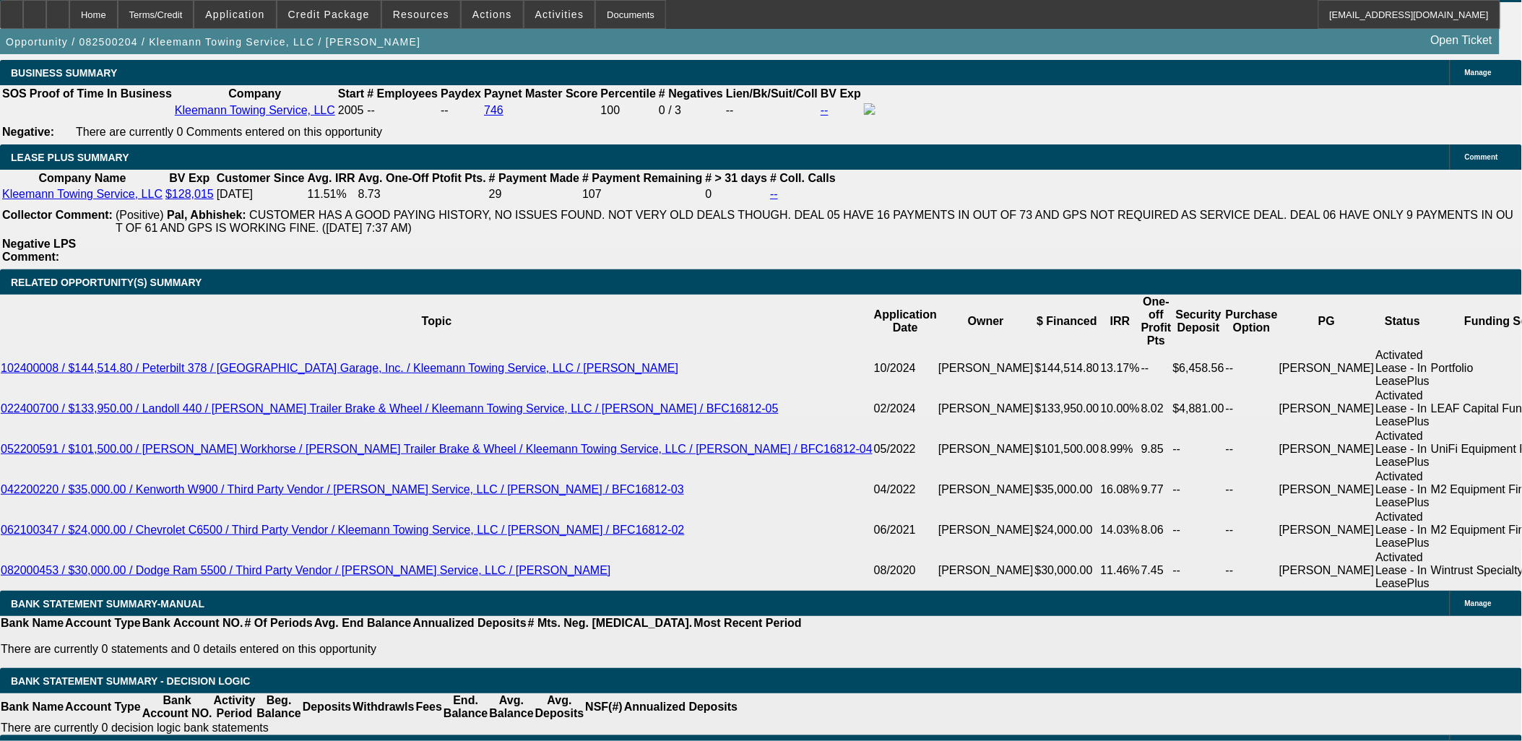
scroll to position [2328, 0]
